Goal: Task Accomplishment & Management: Use online tool/utility

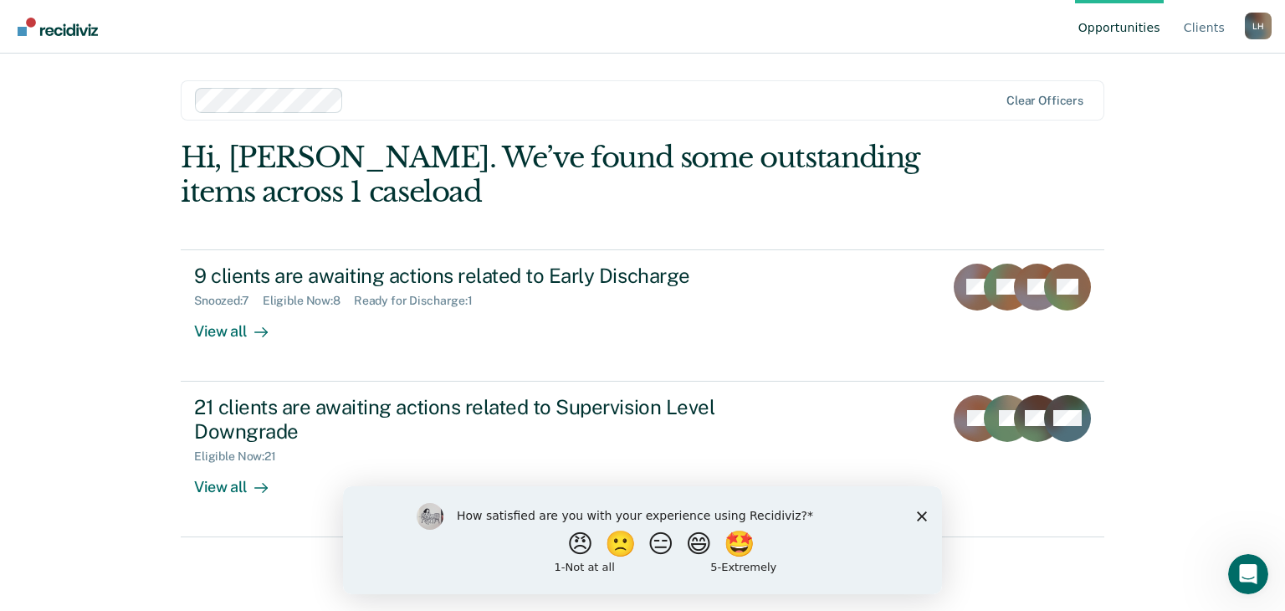
click at [920, 514] on polygon "Close survey" at bounding box center [922, 515] width 10 height 10
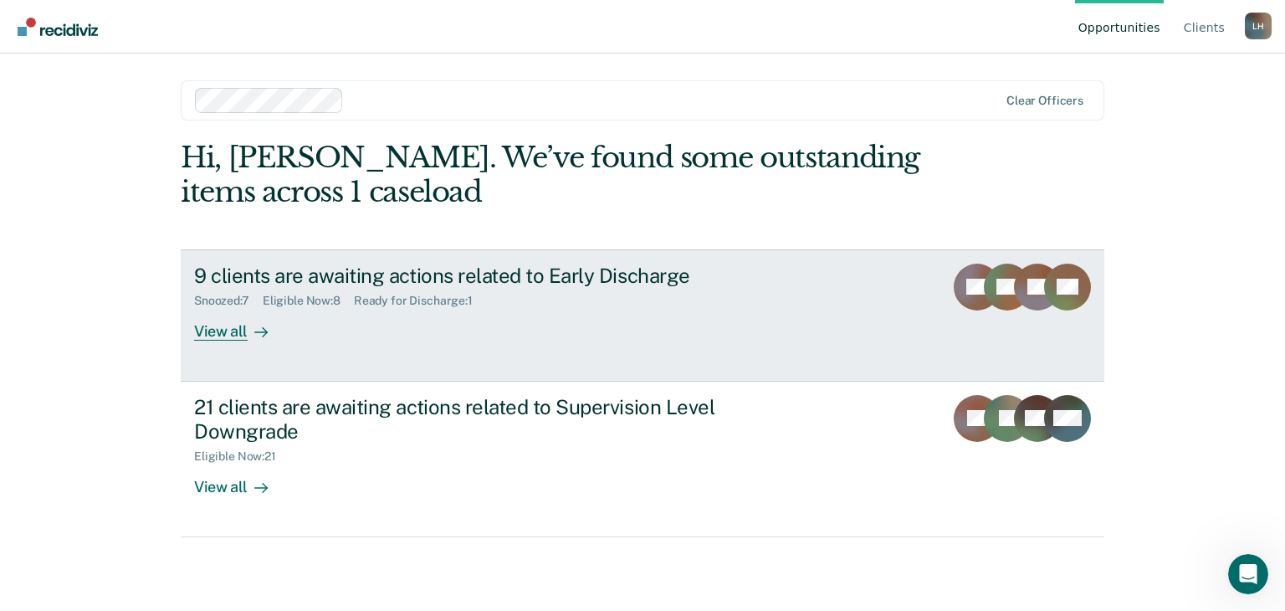
click at [241, 331] on div "View all" at bounding box center [241, 324] width 94 height 33
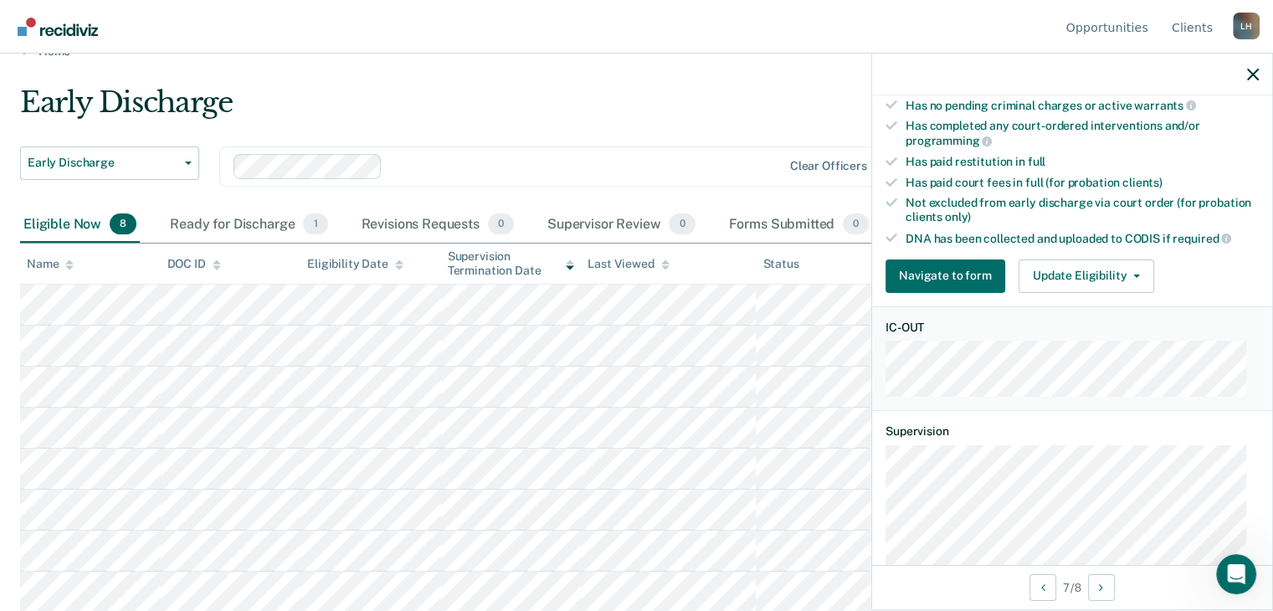
scroll to position [347, 0]
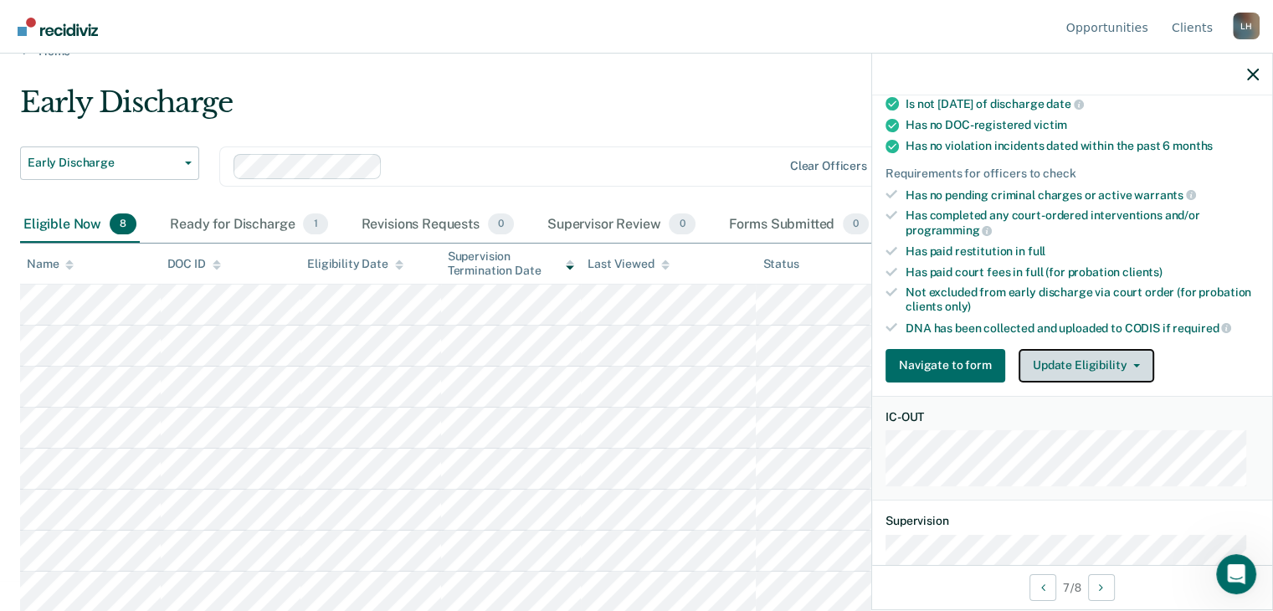
click at [1133, 364] on icon "button" at bounding box center [1136, 365] width 7 height 3
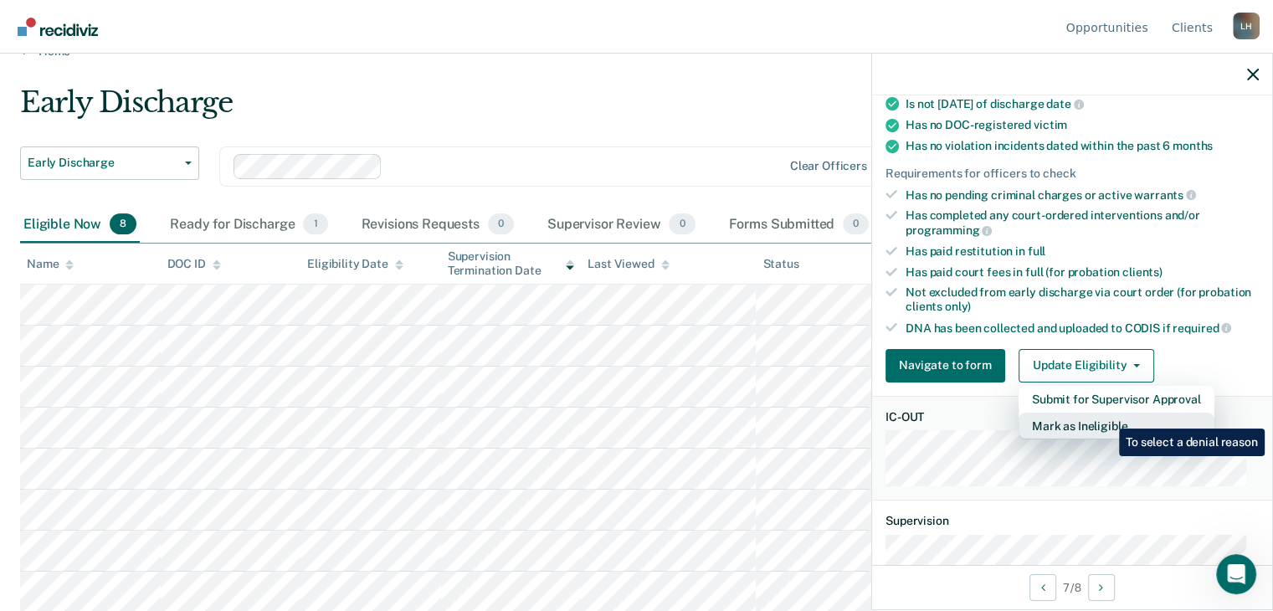
click at [1106, 416] on button "Mark as Ineligible" at bounding box center [1116, 426] width 196 height 27
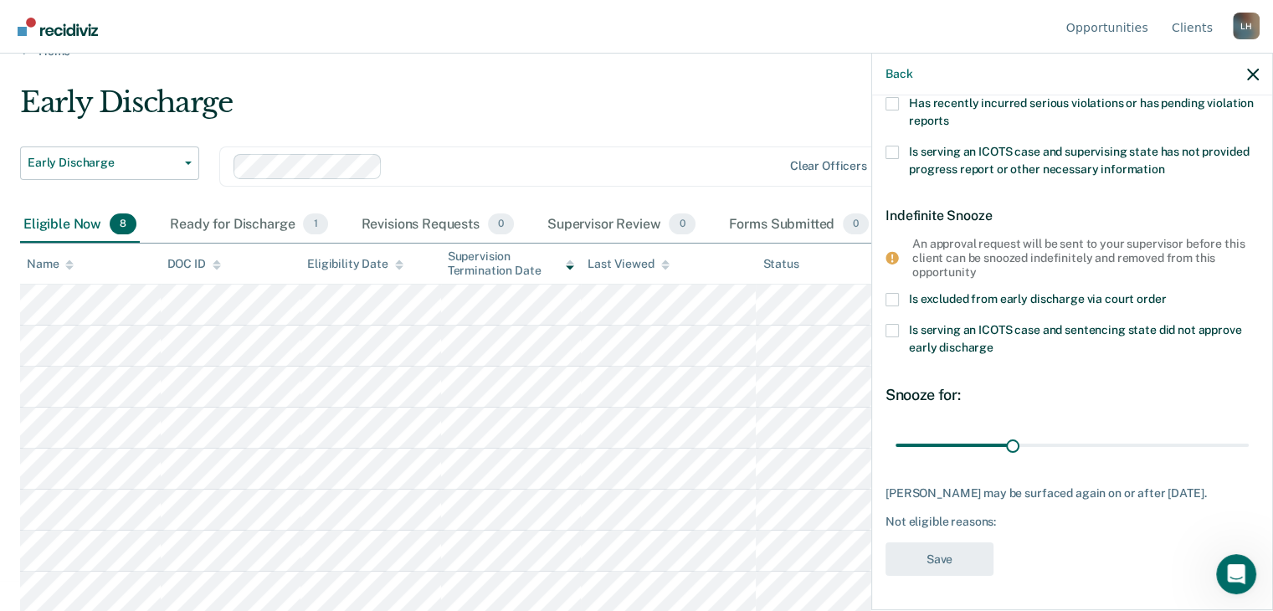
scroll to position [310, 0]
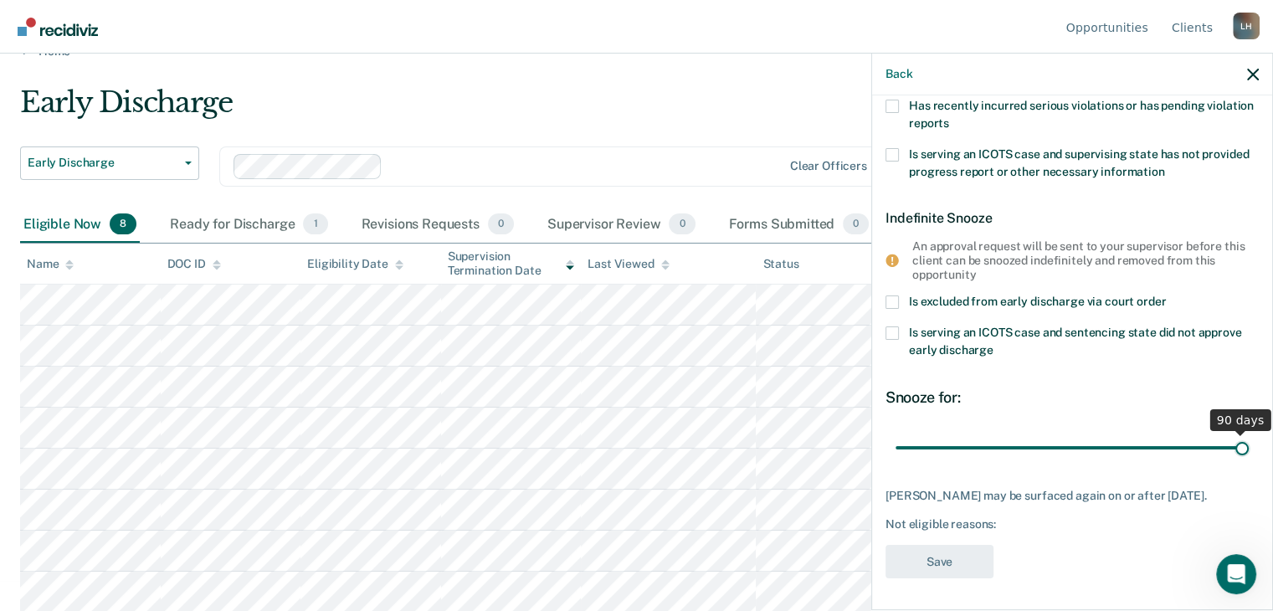
drag, startPoint x: 1002, startPoint y: 441, endPoint x: 1228, endPoint y: 440, distance: 225.9
type input "90"
click at [1228, 440] on input "range" at bounding box center [1071, 447] width 353 height 29
click at [1105, 353] on label "Is serving an ICOTS case and sentencing state did not approve early discharge" at bounding box center [1071, 343] width 373 height 35
click at [993, 344] on input "Is serving an ICOTS case and sentencing state did not approve early discharge" at bounding box center [993, 344] width 0 height 0
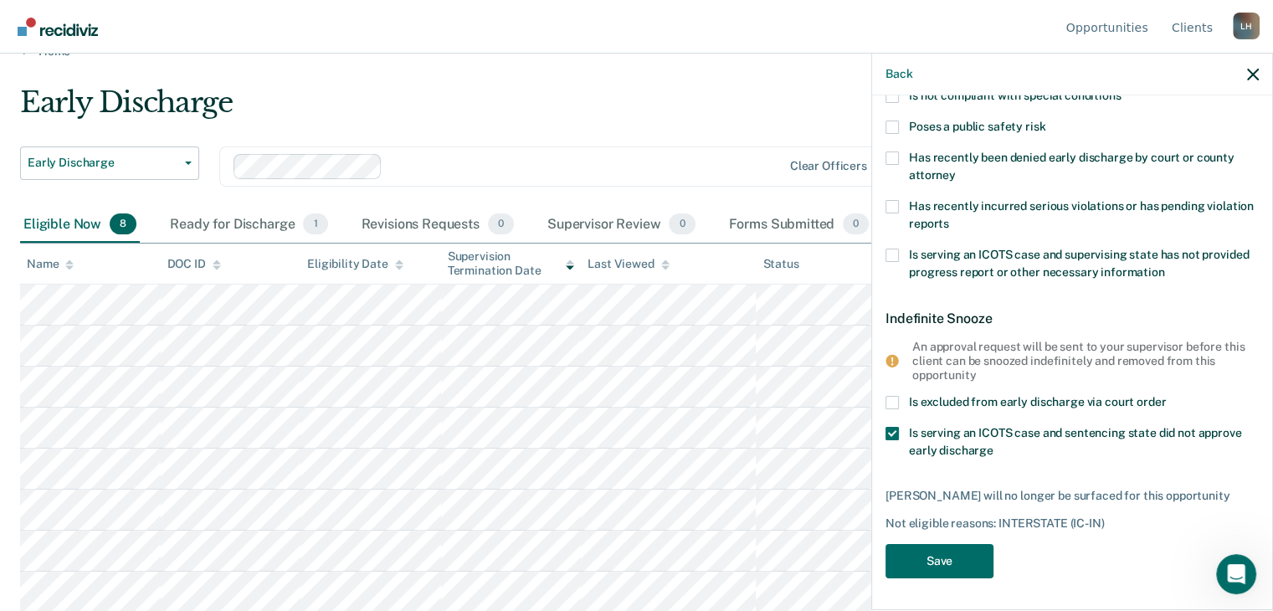
scroll to position [209, 0]
click at [944, 564] on button "Save" at bounding box center [939, 562] width 108 height 34
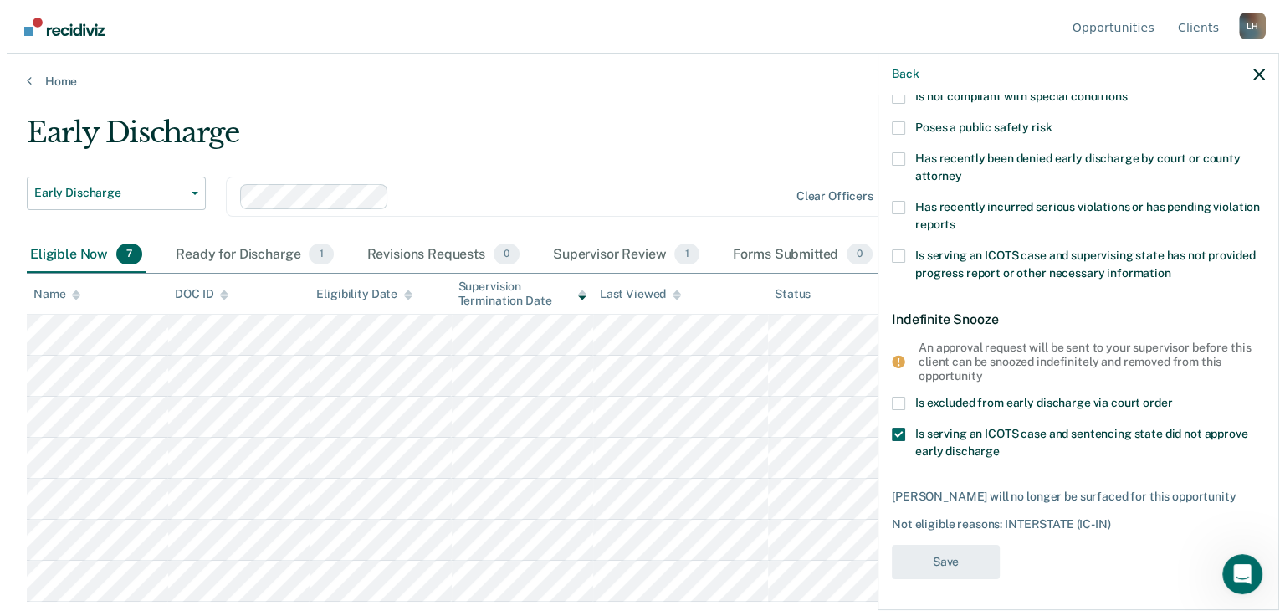
scroll to position [0, 0]
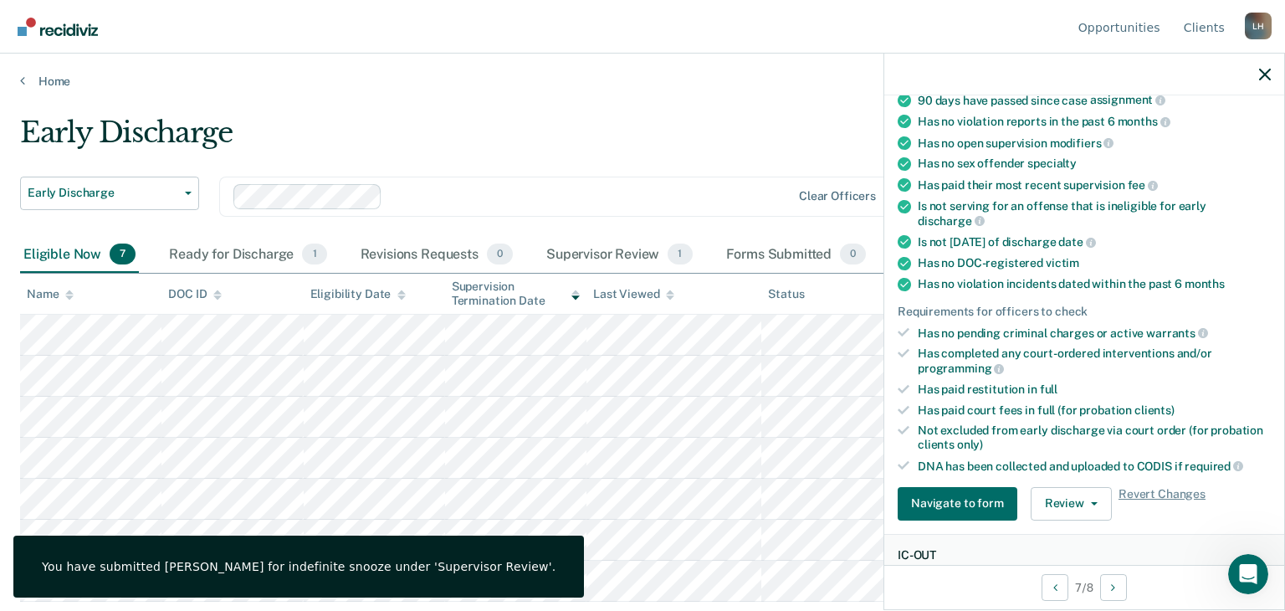
click at [646, 110] on main "Early Discharge Early Discharge Early Discharge Supervision Level Downgrade Cle…" at bounding box center [642, 347] width 1285 height 517
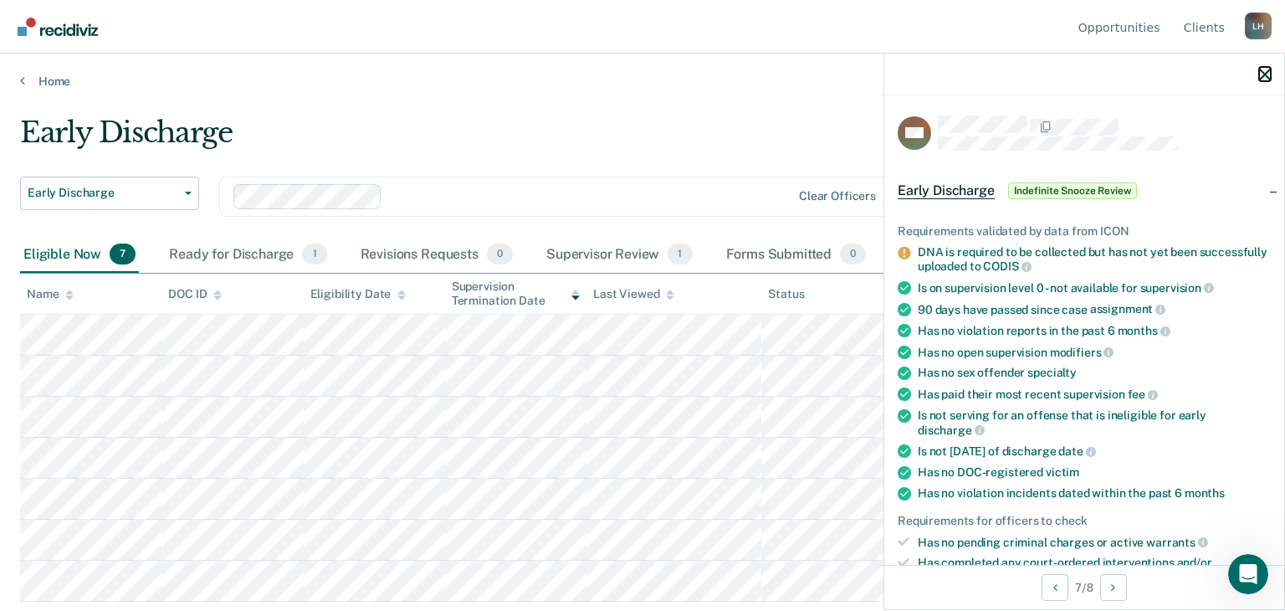
click at [1263, 71] on icon "button" at bounding box center [1265, 75] width 12 height 12
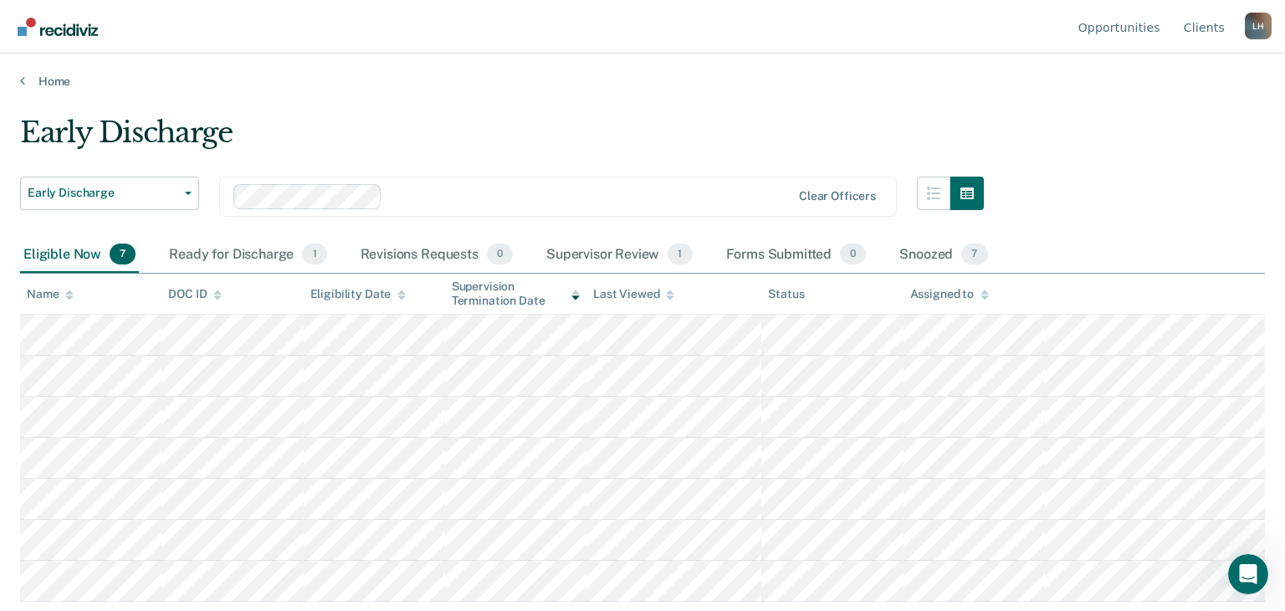
click at [489, 112] on main "Early Discharge Early Discharge Early Discharge Supervision Level Downgrade Cle…" at bounding box center [642, 347] width 1285 height 517
click at [188, 197] on button "Early Discharge" at bounding box center [109, 193] width 179 height 33
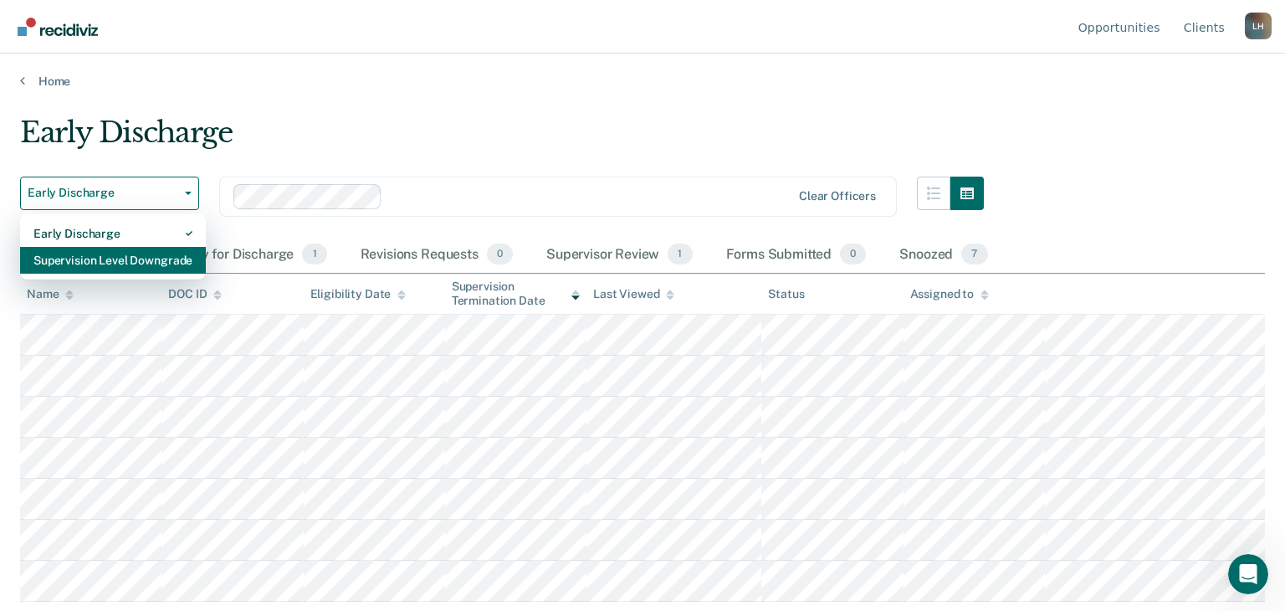
click at [154, 261] on div "Supervision Level Downgrade" at bounding box center [112, 260] width 159 height 27
